Goal: Information Seeking & Learning: Learn about a topic

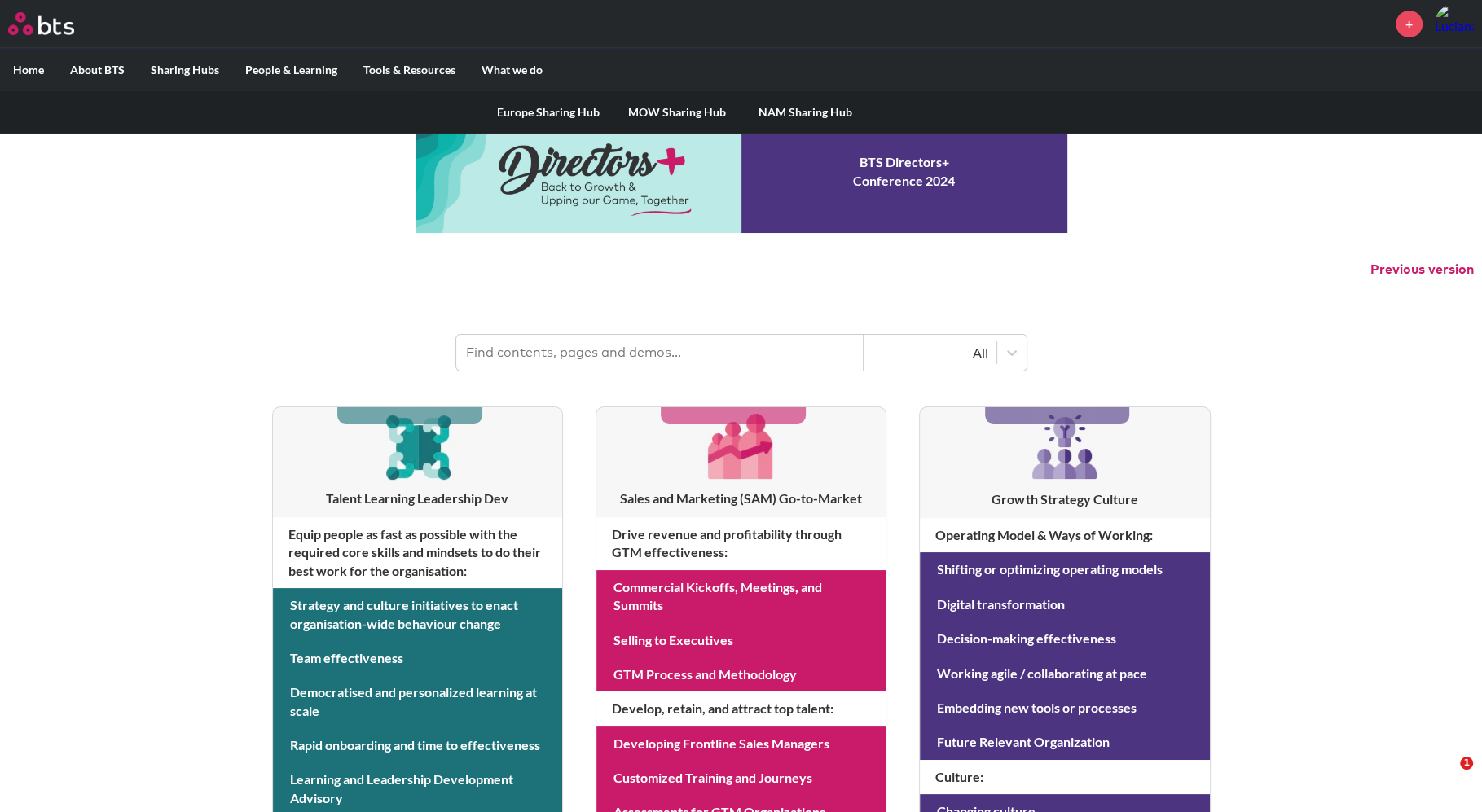
click at [179, 70] on label "Sharing Hubs" at bounding box center [184, 70] width 94 height 43
click at [0, 0] on input "Sharing Hubs" at bounding box center [0, 0] width 0 height 0
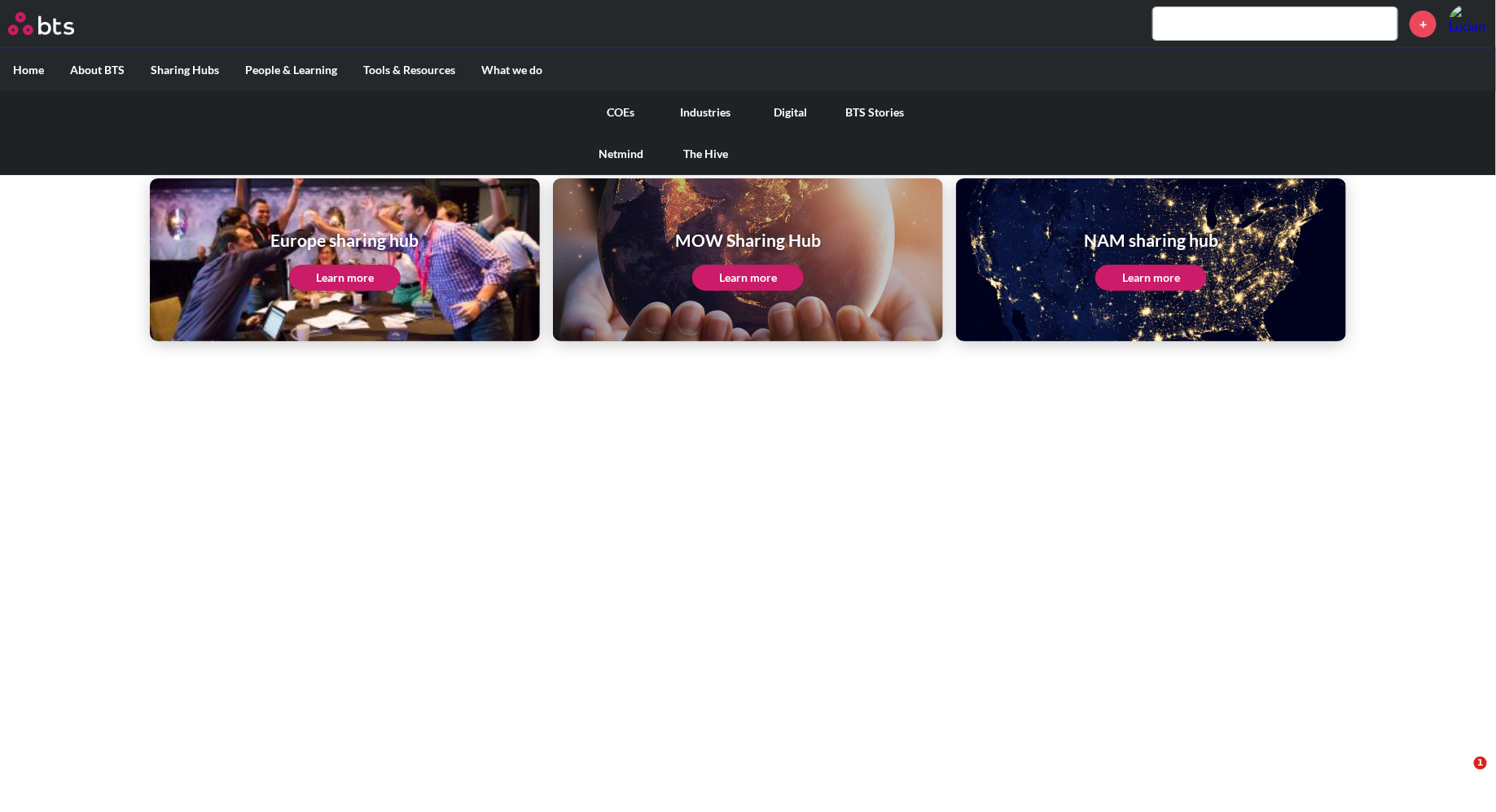
click at [628, 114] on link "COEs" at bounding box center [621, 112] width 84 height 43
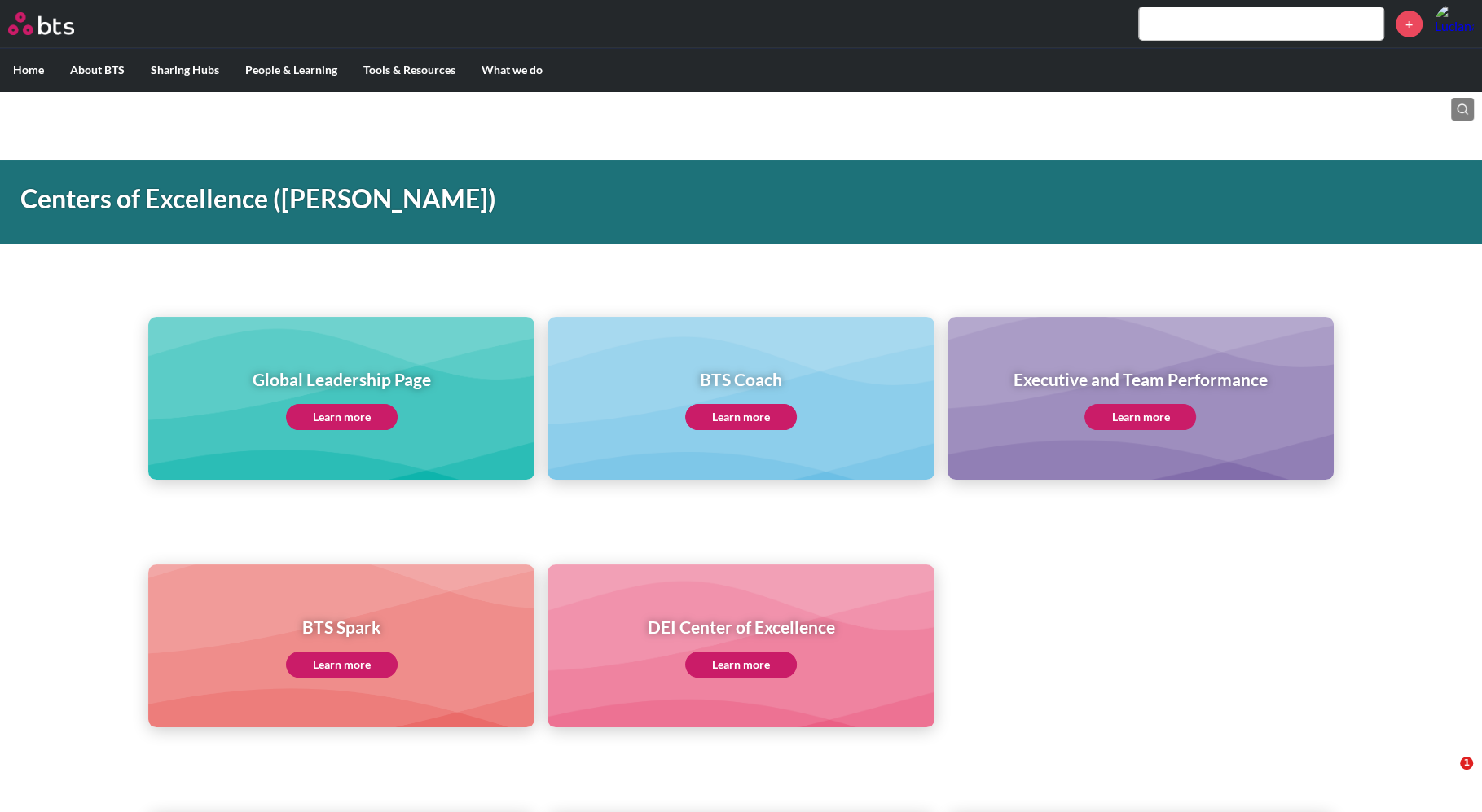
click at [364, 417] on link "Learn more" at bounding box center [341, 417] width 111 height 26
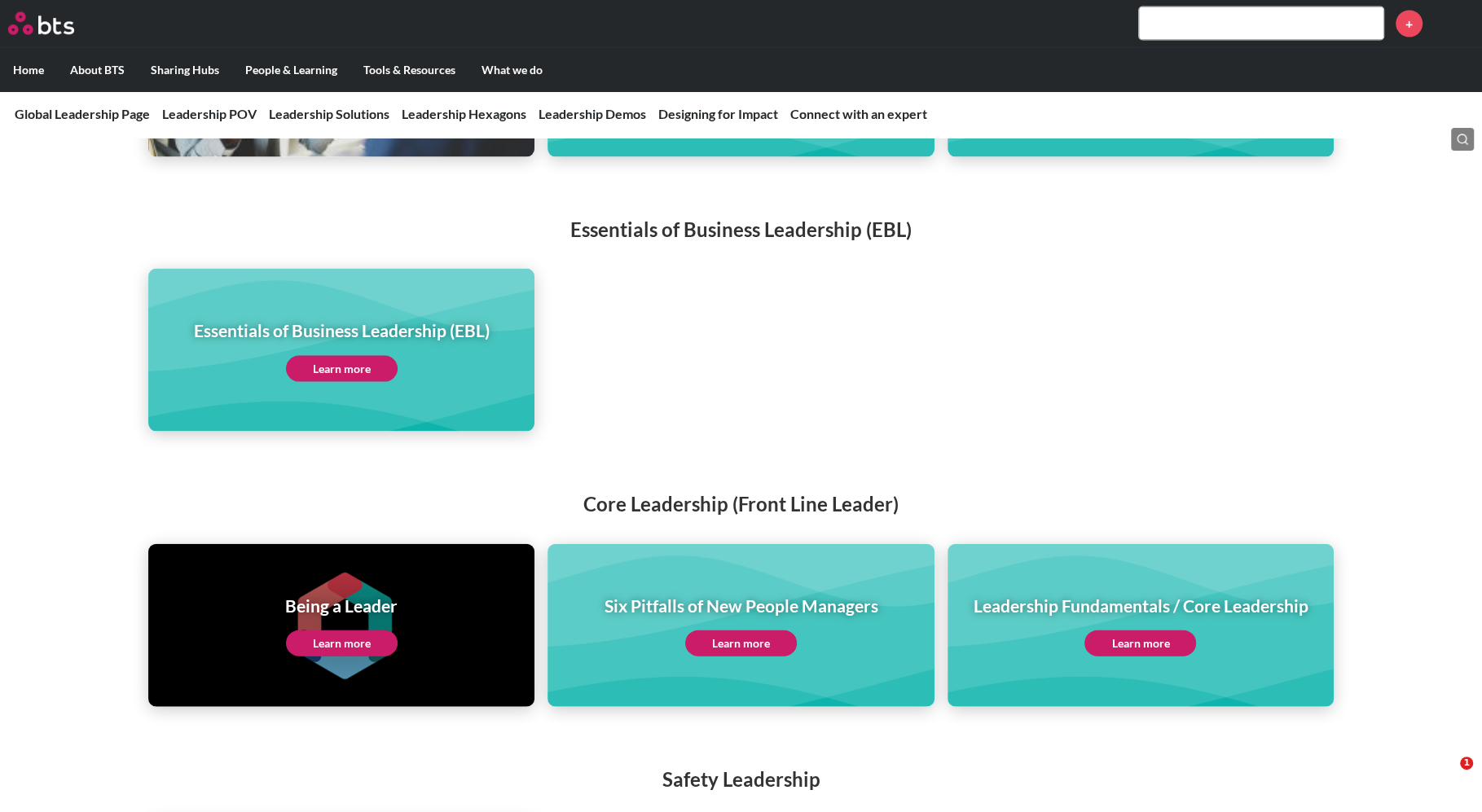
scroll to position [3173, 0]
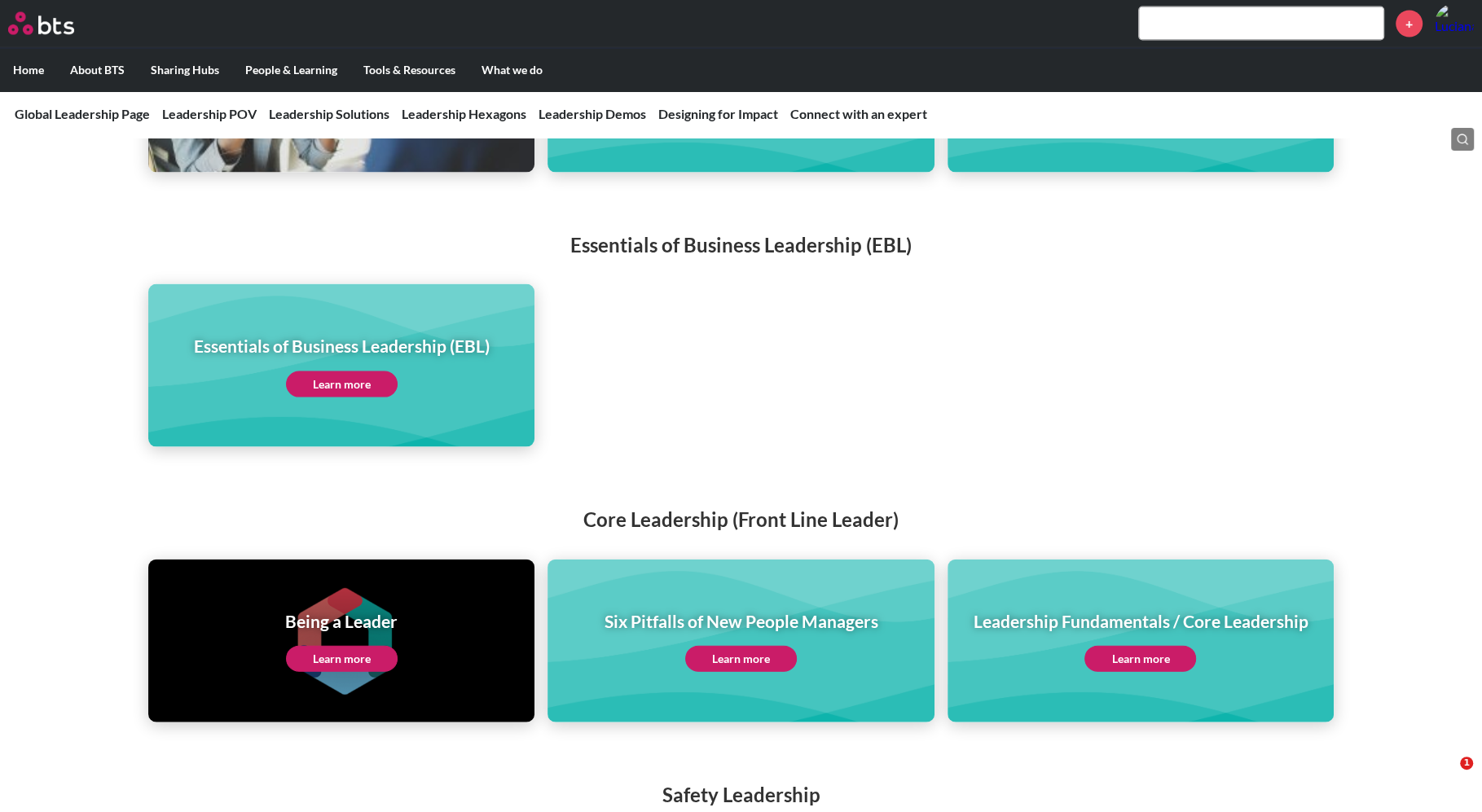
click at [1134, 646] on link "Learn more" at bounding box center [1140, 659] width 111 height 26
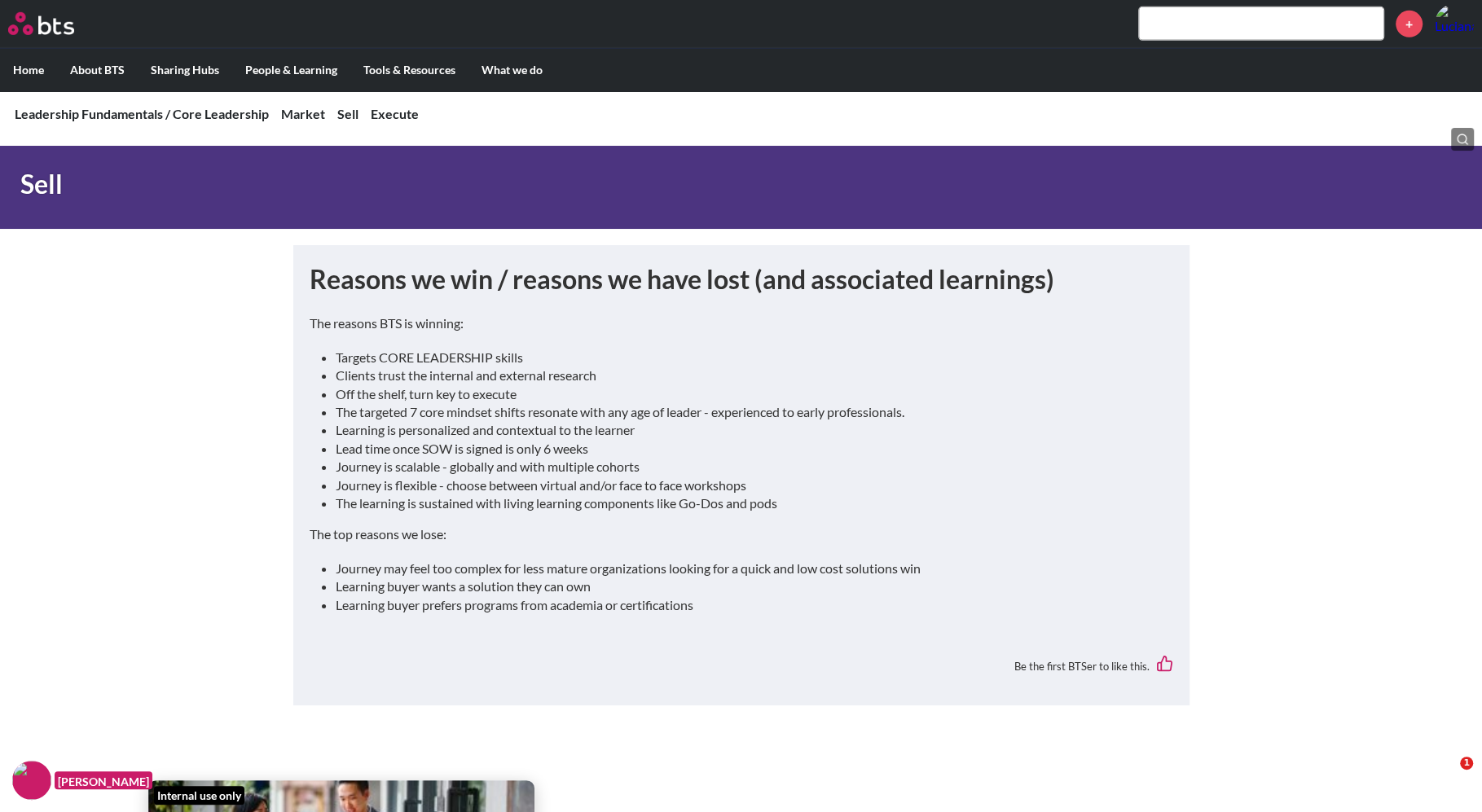
scroll to position [5152, 0]
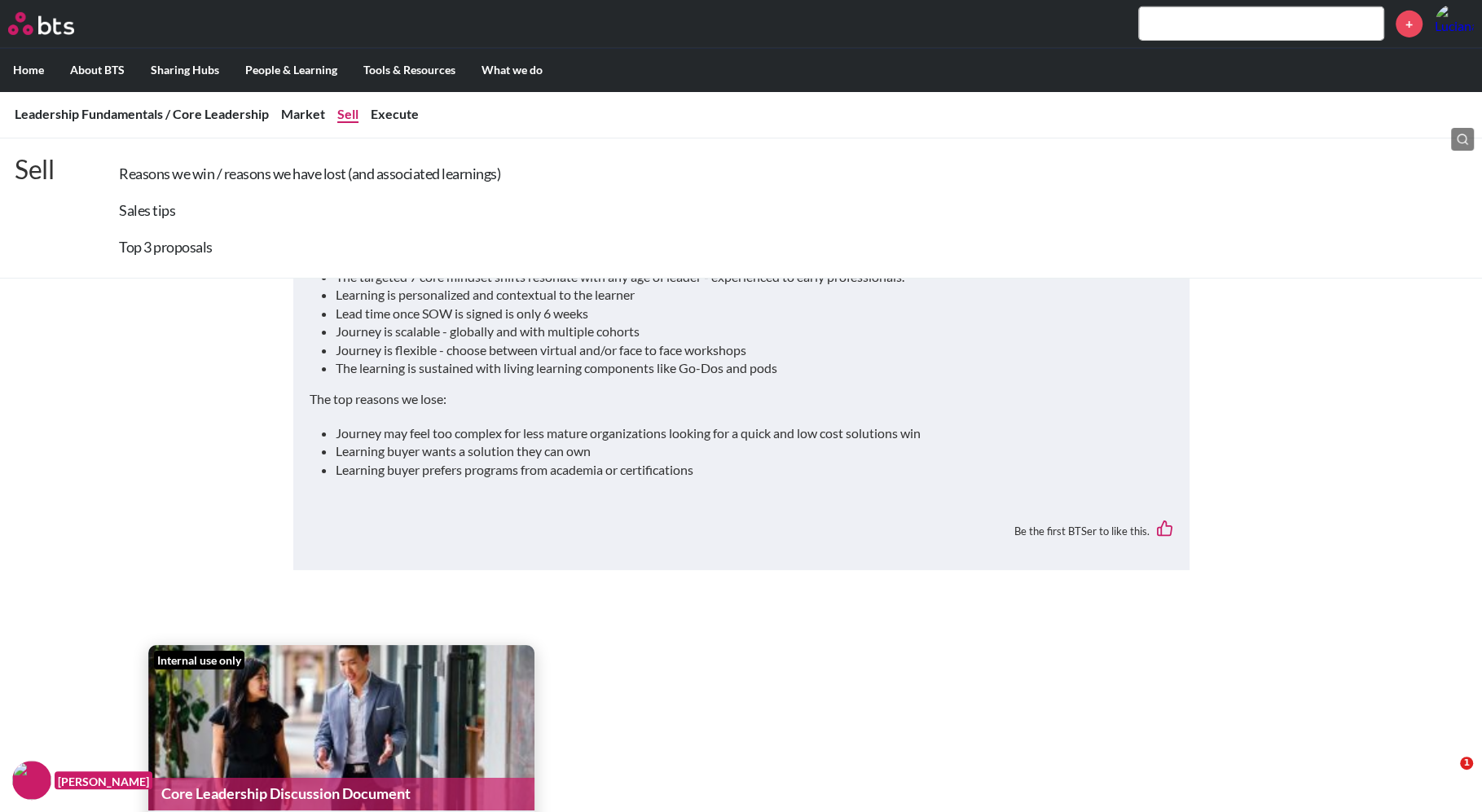
click at [355, 115] on link "Sell" at bounding box center [348, 113] width 21 height 16
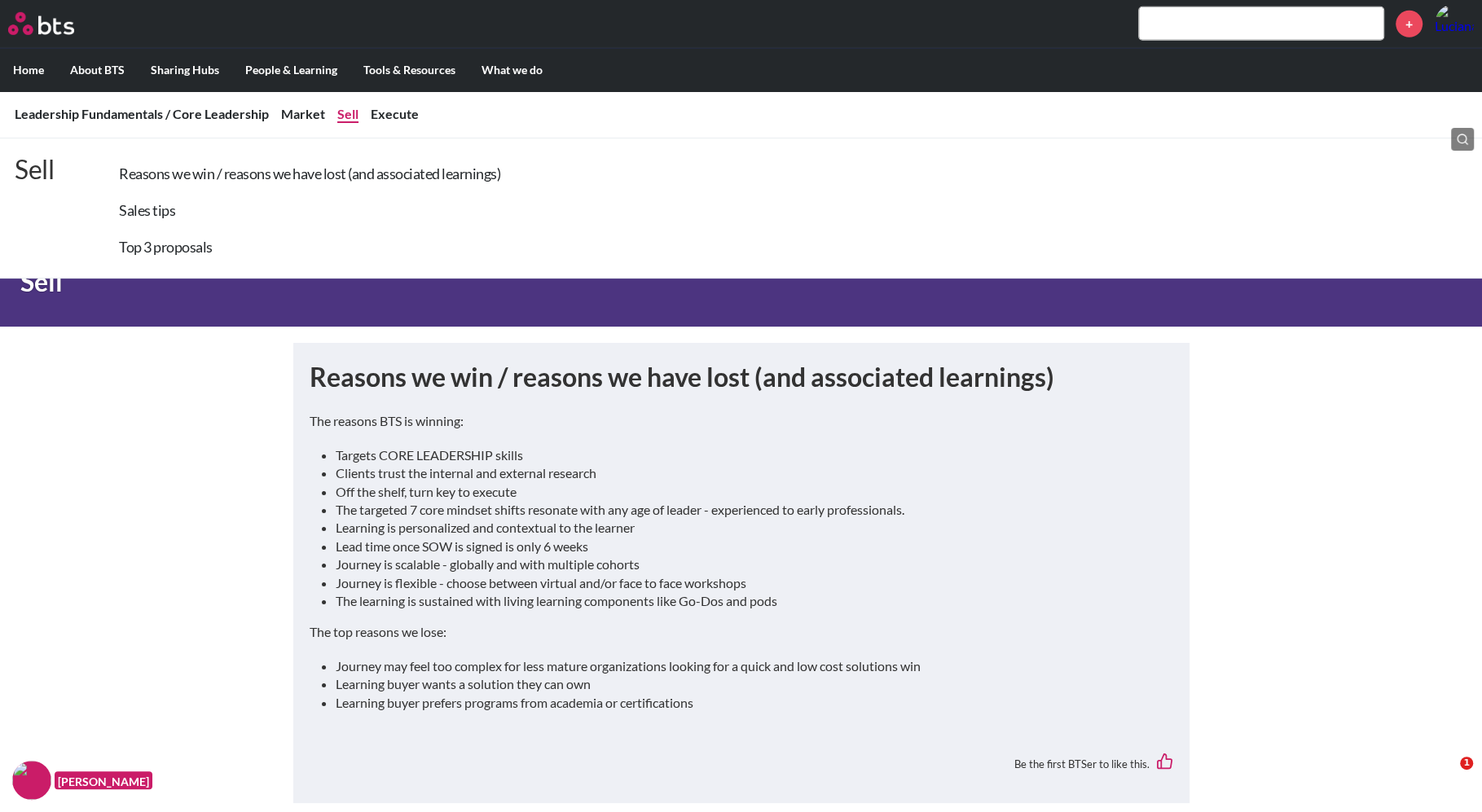
scroll to position [4903, 0]
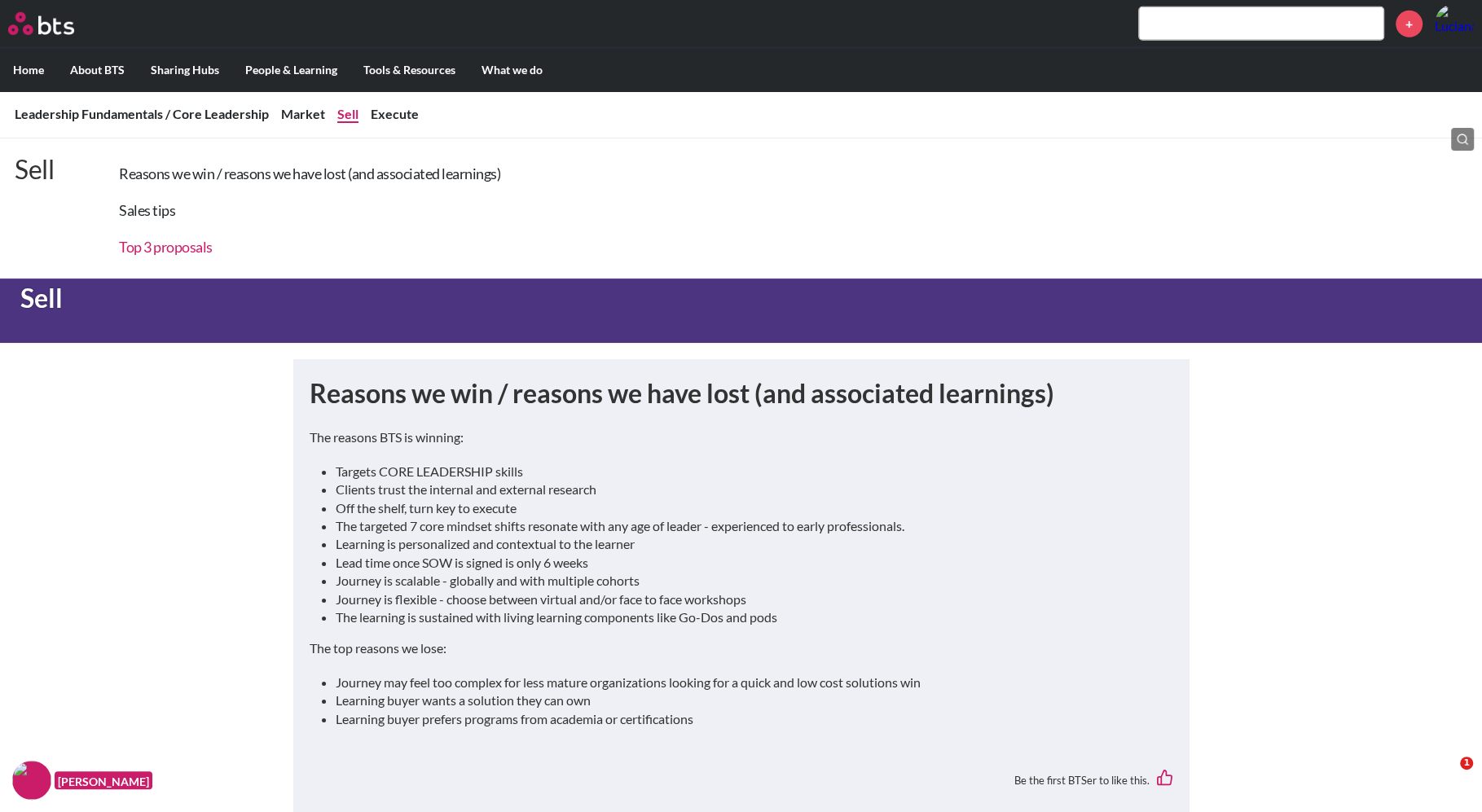
click at [203, 248] on link "Top 3 proposals" at bounding box center [165, 246] width 93 height 18
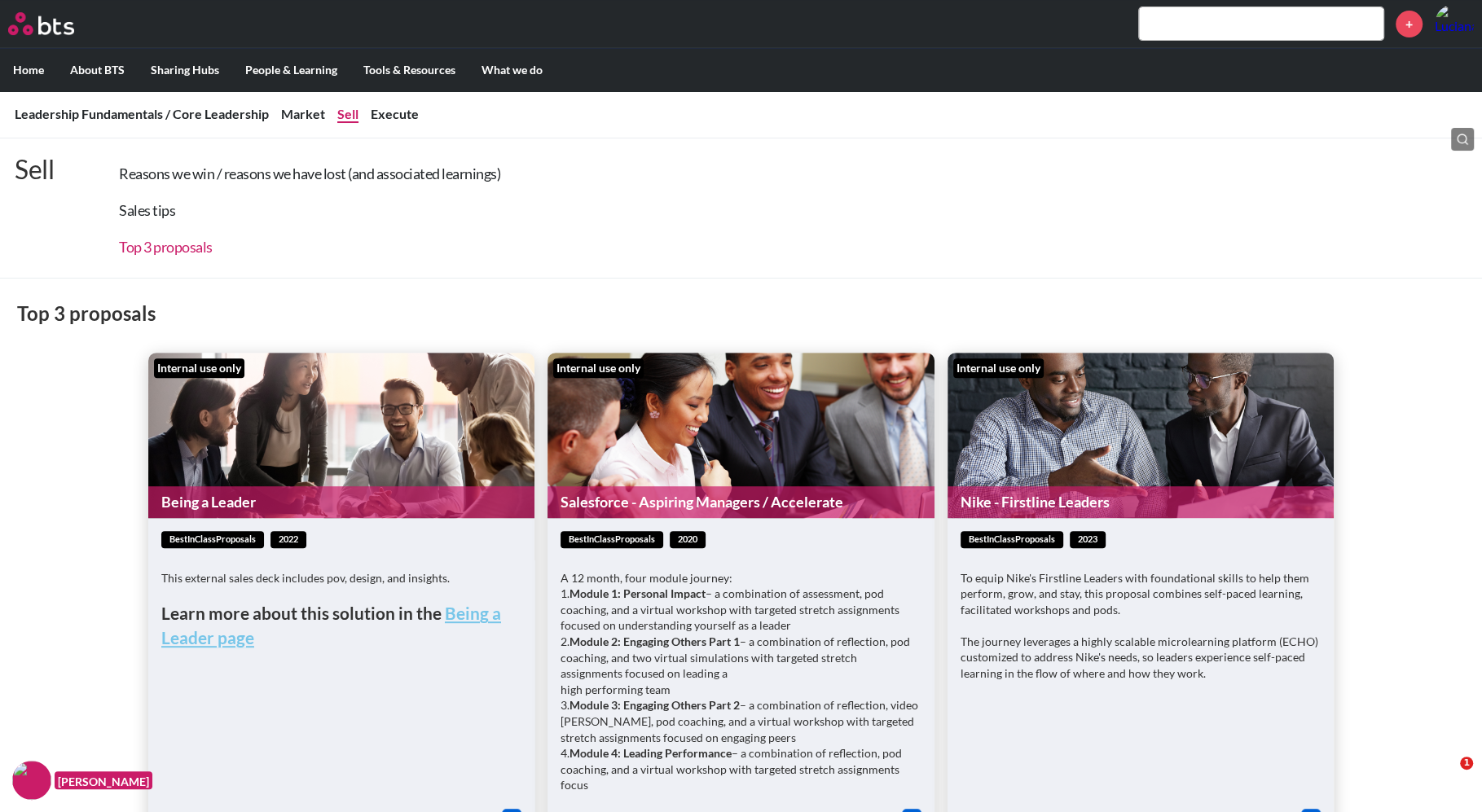
scroll to position [6470, 0]
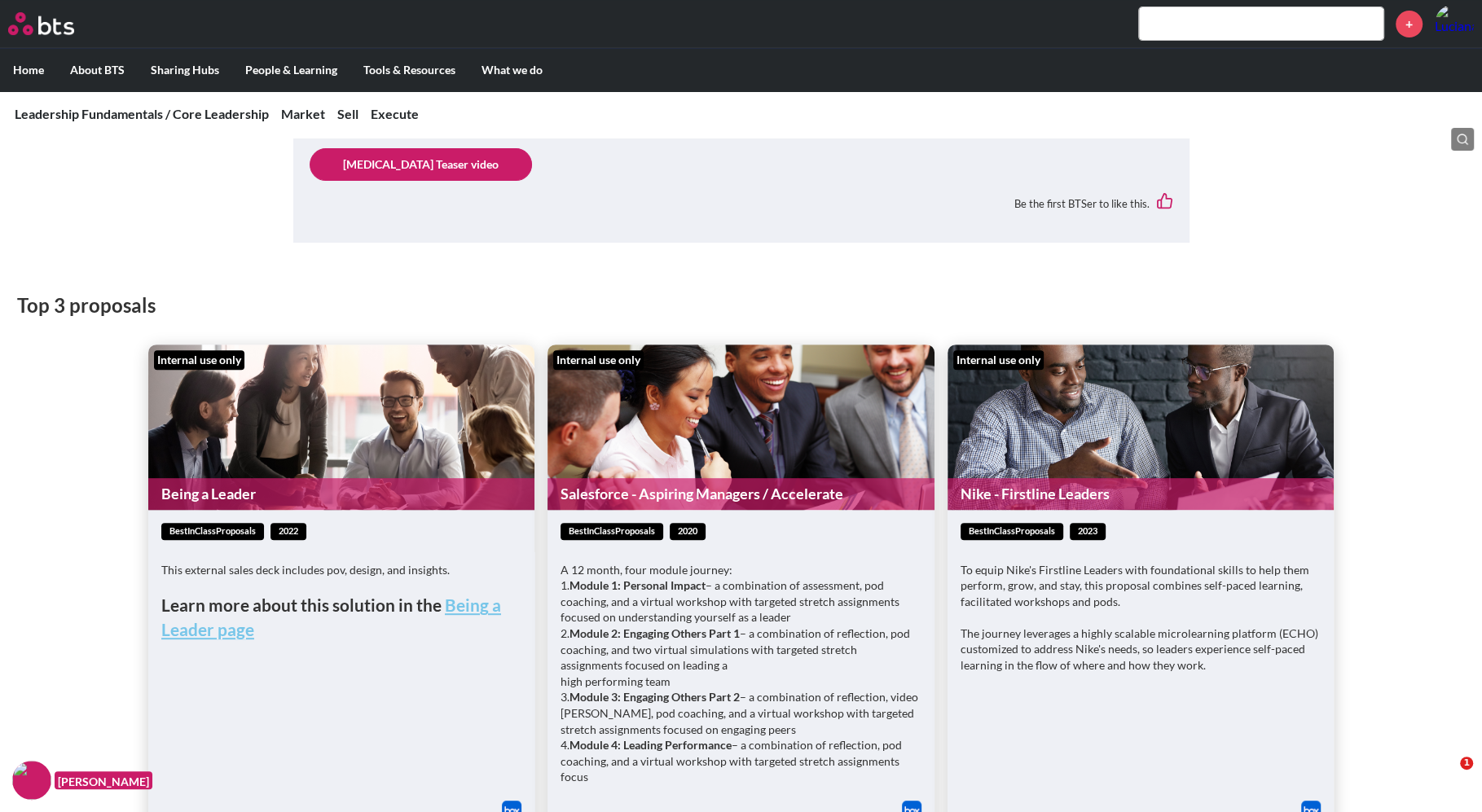
click at [334, 478] on link "Being a Leader" at bounding box center [341, 494] width 386 height 32
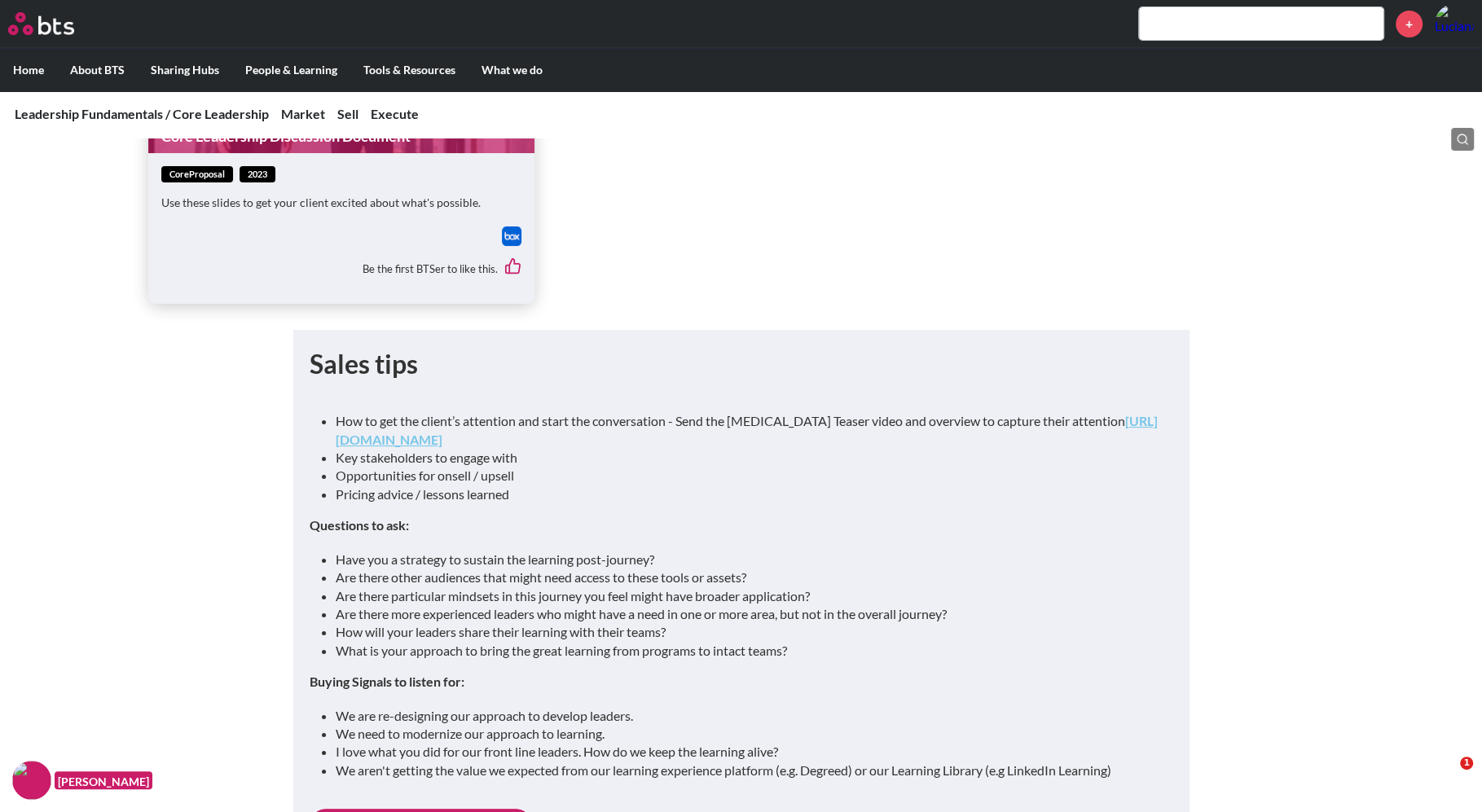
scroll to position [5792, 0]
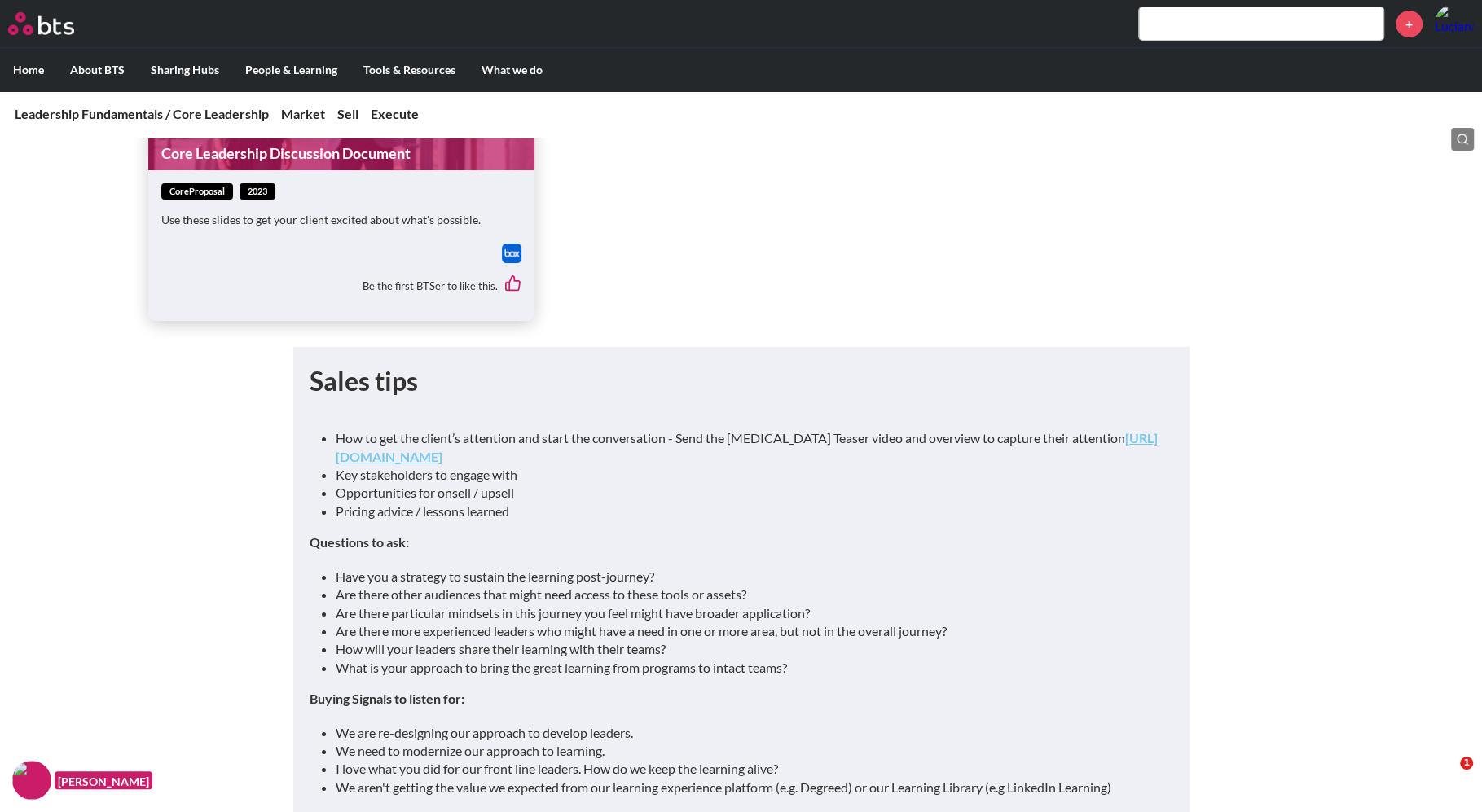
click at [490, 430] on link "https://bts.box.com/s/s2c3llomfsx3txs8gh7xm8cz81t0xslw" at bounding box center [747, 446] width 822 height 34
